Goal: Transaction & Acquisition: Purchase product/service

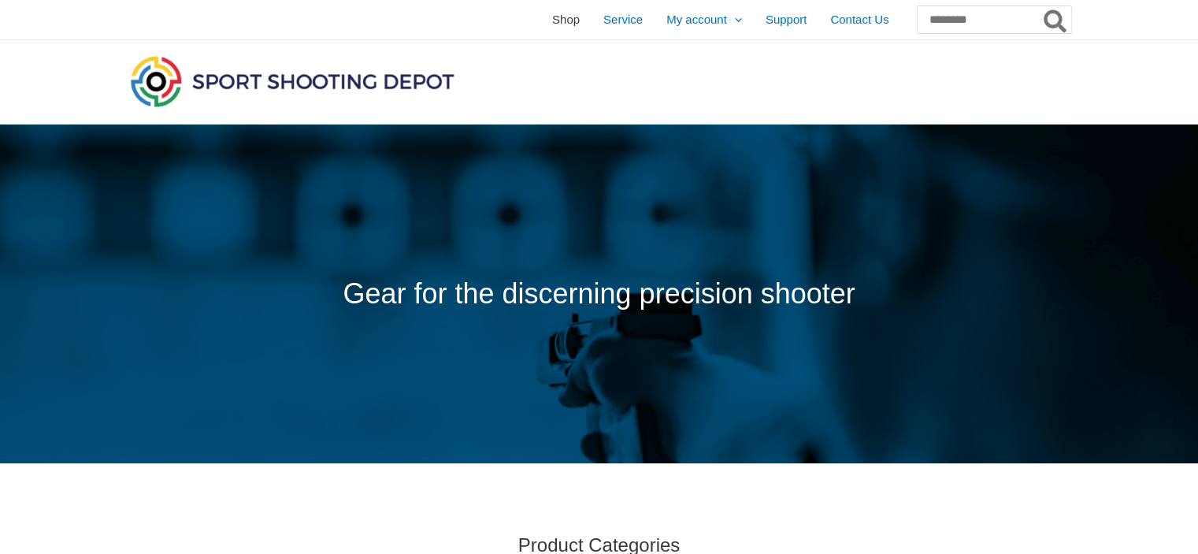
click at [552, 21] on span "Shop" at bounding box center [566, 19] width 28 height 39
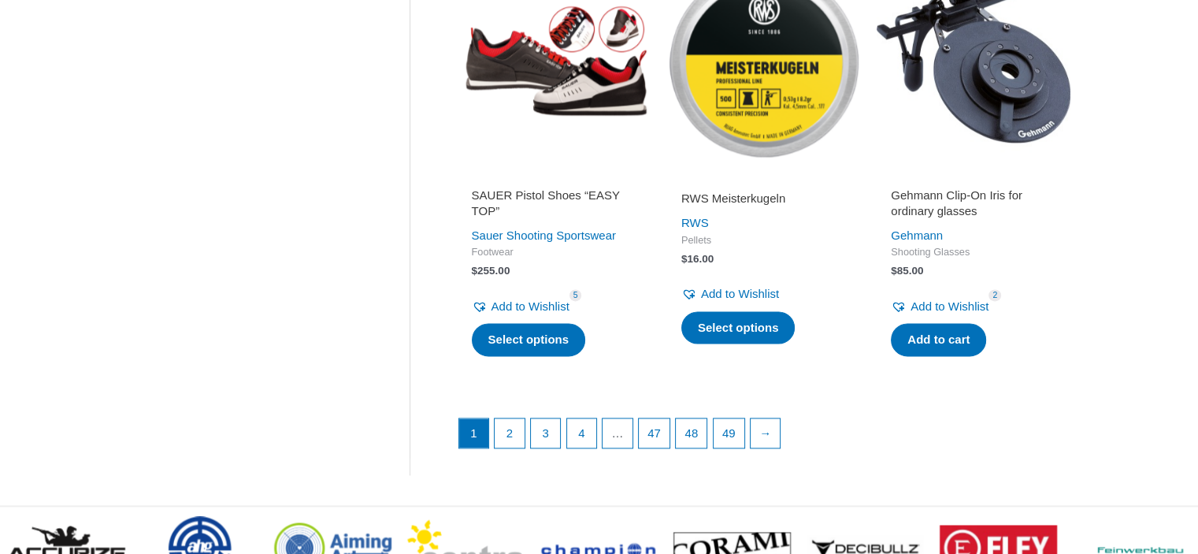
scroll to position [2127, 0]
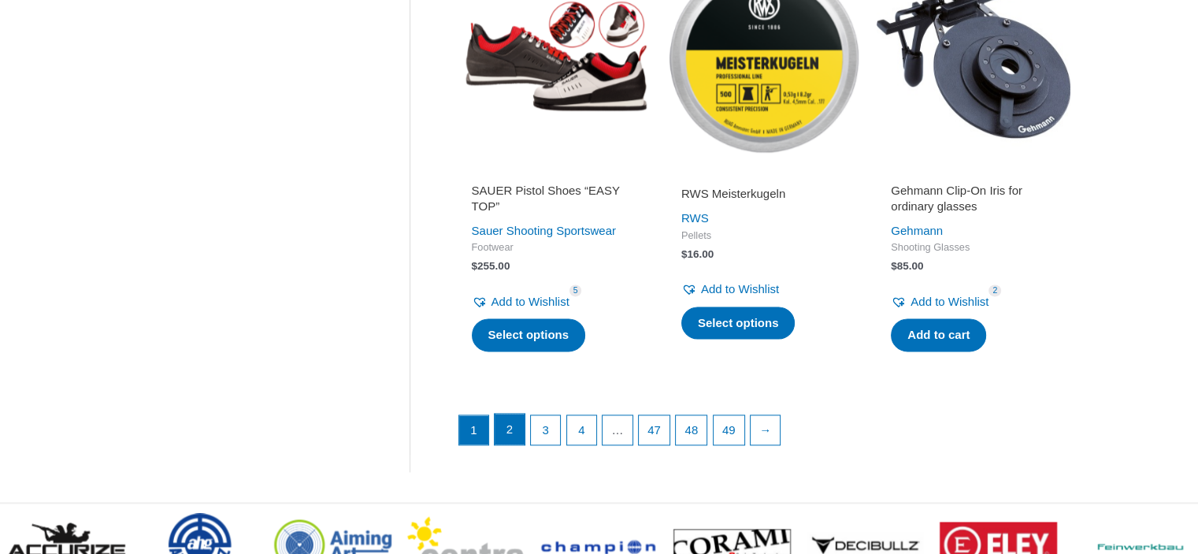
click at [511, 429] on link "2" at bounding box center [510, 430] width 30 height 32
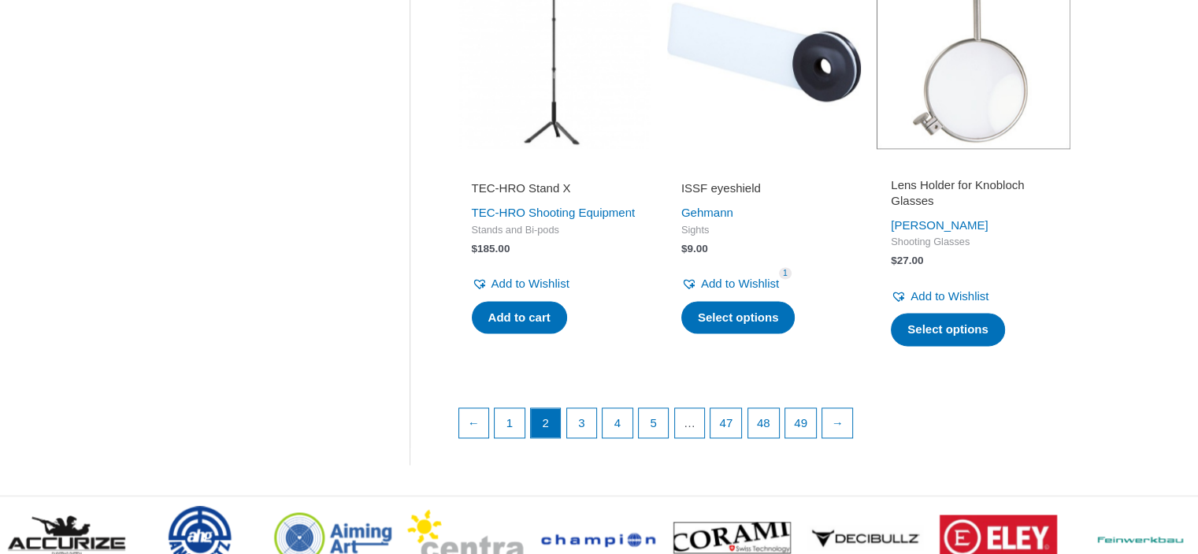
scroll to position [2205, 0]
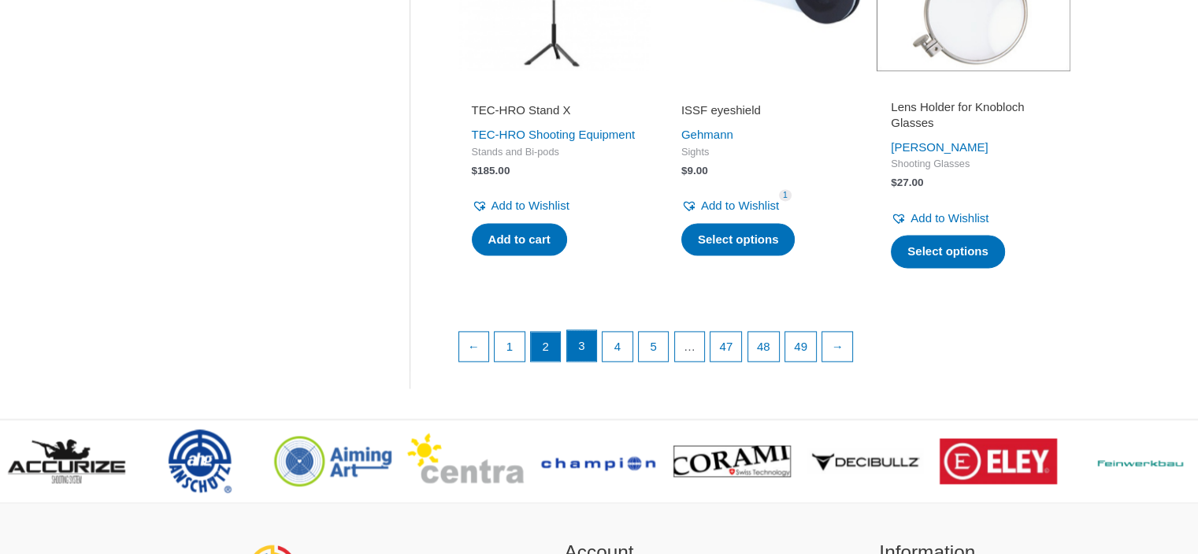
click at [584, 362] on link "3" at bounding box center [582, 346] width 30 height 32
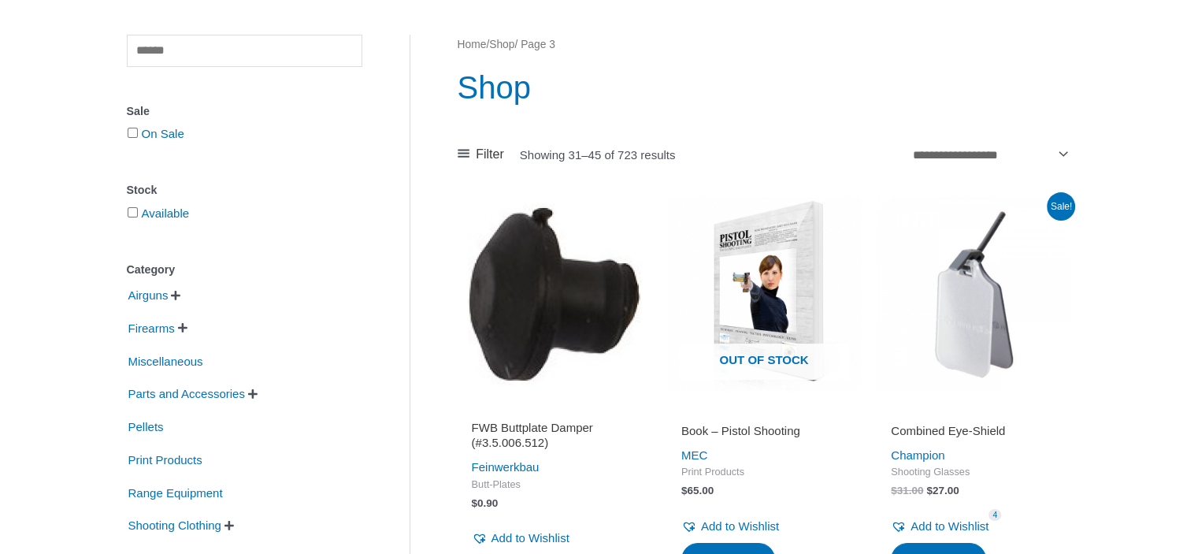
scroll to position [473, 0]
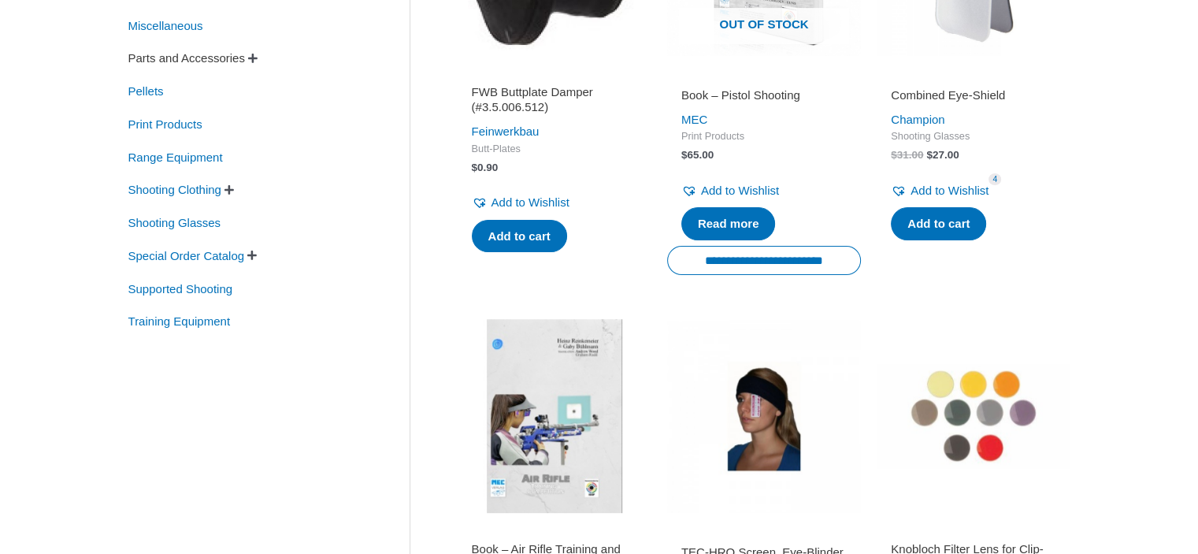
click at [178, 62] on span "Parts and Accessories" at bounding box center [187, 58] width 120 height 27
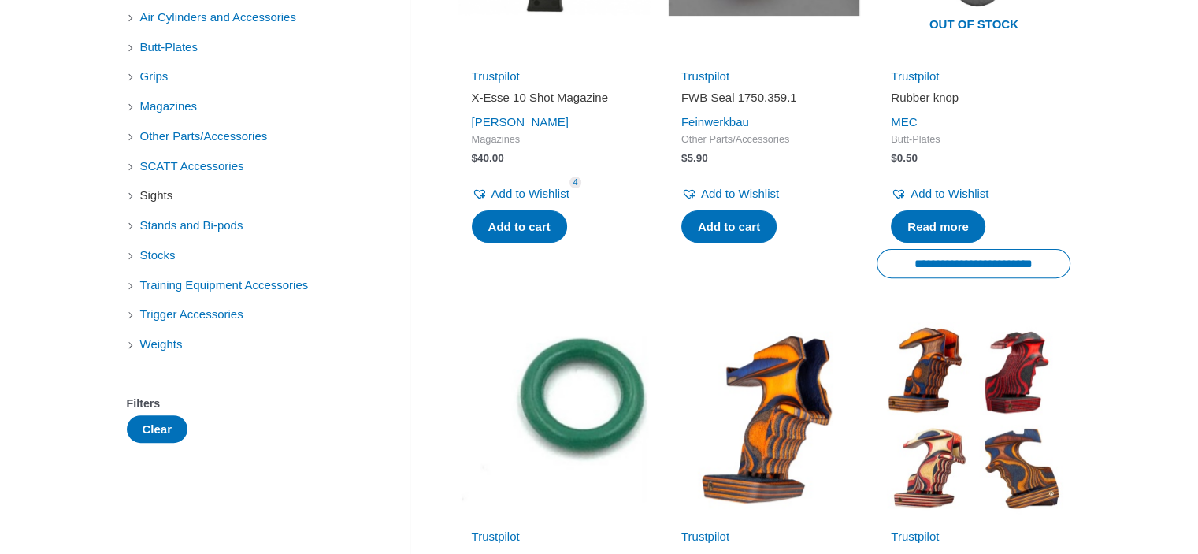
click at [163, 198] on span "Sights" at bounding box center [157, 195] width 36 height 27
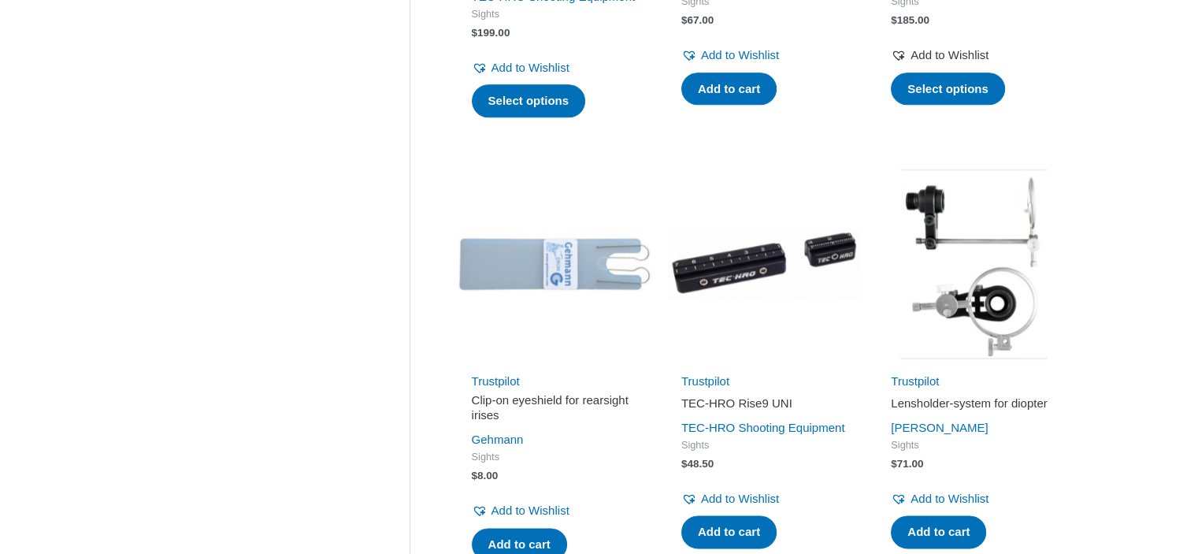
scroll to position [2284, 0]
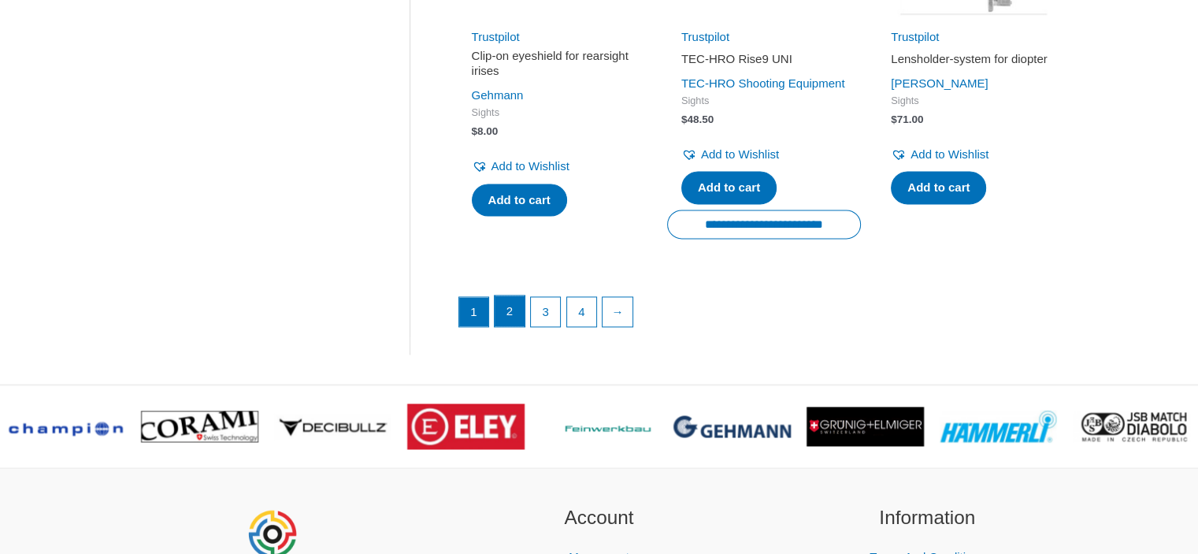
click at [512, 327] on link "2" at bounding box center [510, 311] width 30 height 32
